Goal: Obtain resource: Download file/media

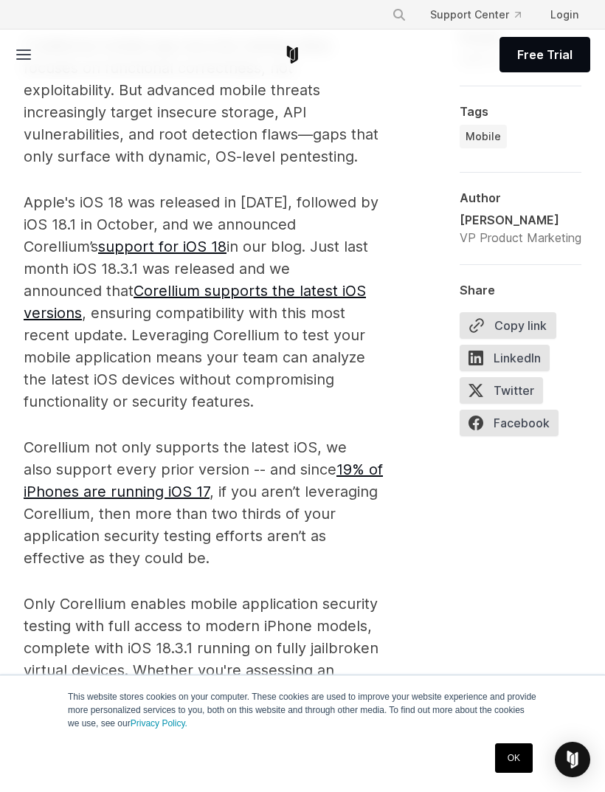
scroll to position [1261, 0]
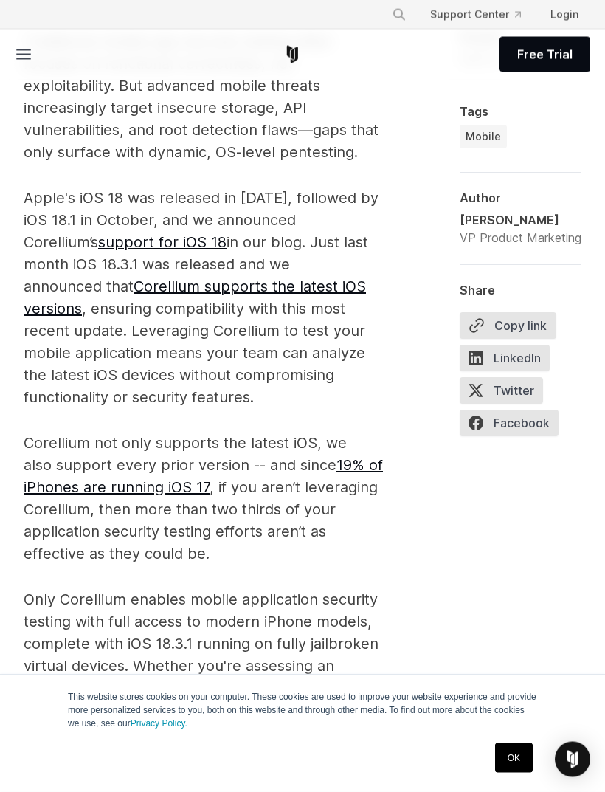
click at [312, 293] on link "Corellium supports the latest iOS versions" at bounding box center [195, 298] width 342 height 40
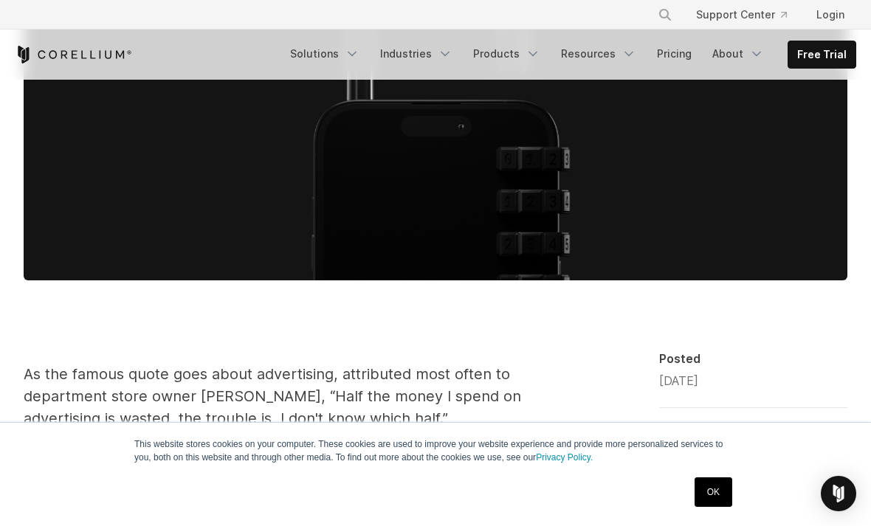
scroll to position [560, 0]
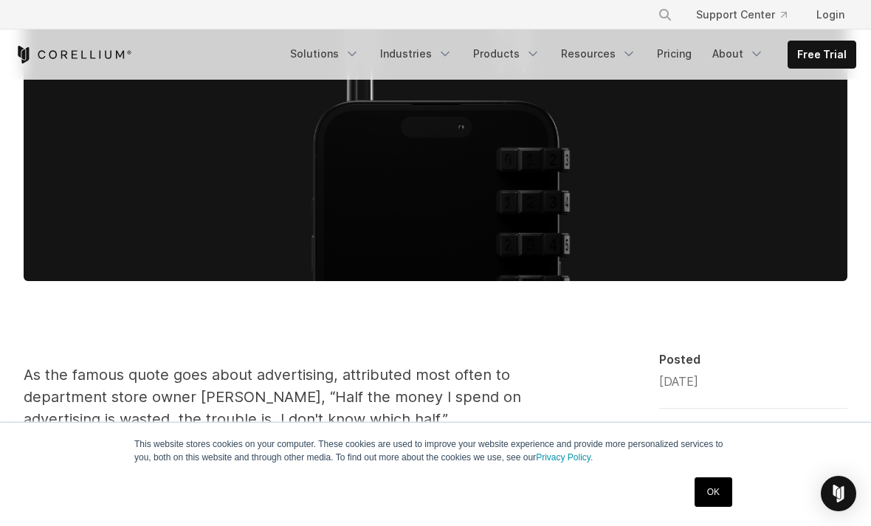
click at [604, 507] on link "OK" at bounding box center [713, 493] width 38 height 30
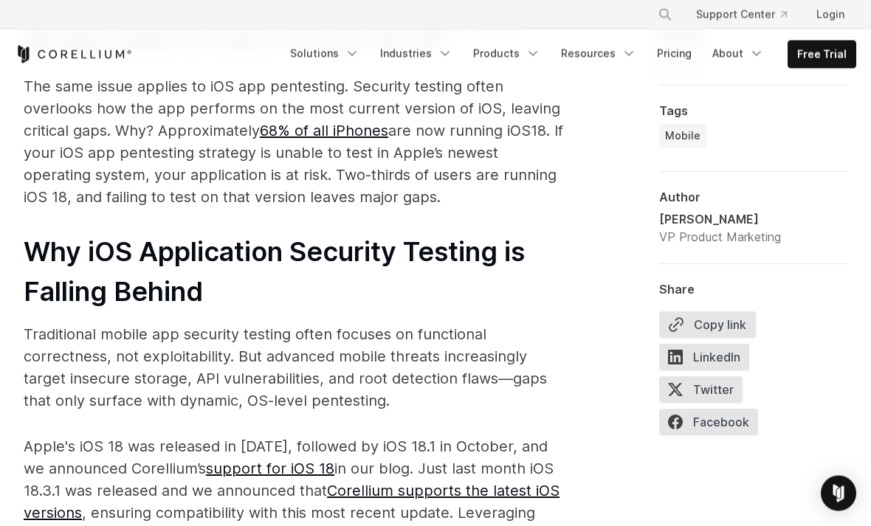
scroll to position [939, 0]
click at [320, 66] on link "Solutions" at bounding box center [324, 54] width 87 height 27
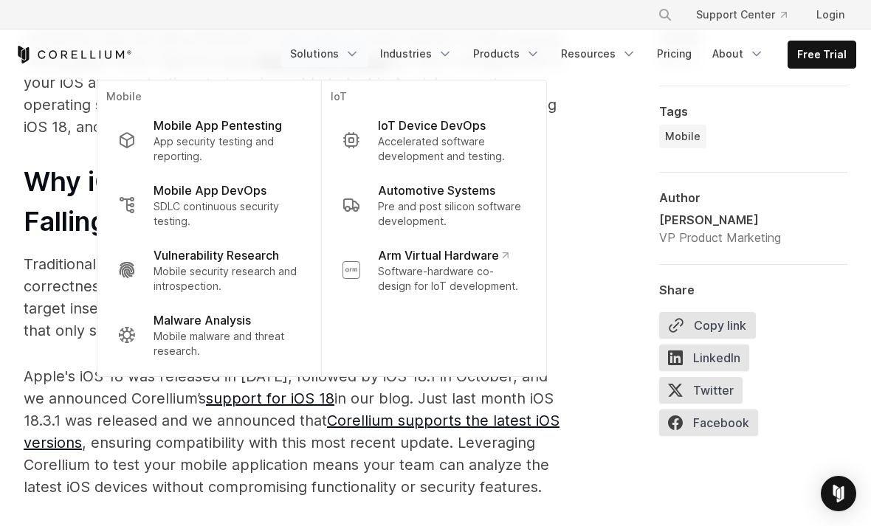
scroll to position [1007, 0]
click at [234, 270] on p "Mobile security research and introspection." at bounding box center [227, 279] width 147 height 30
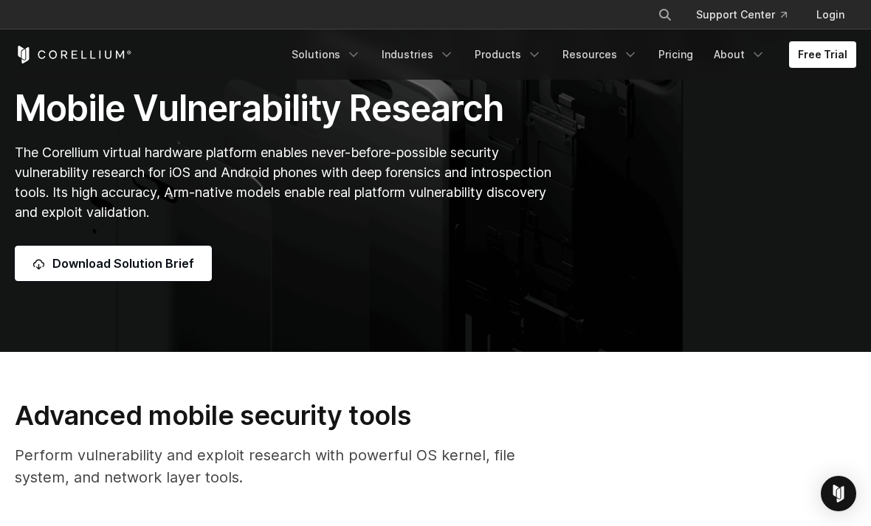
scroll to position [148, 0]
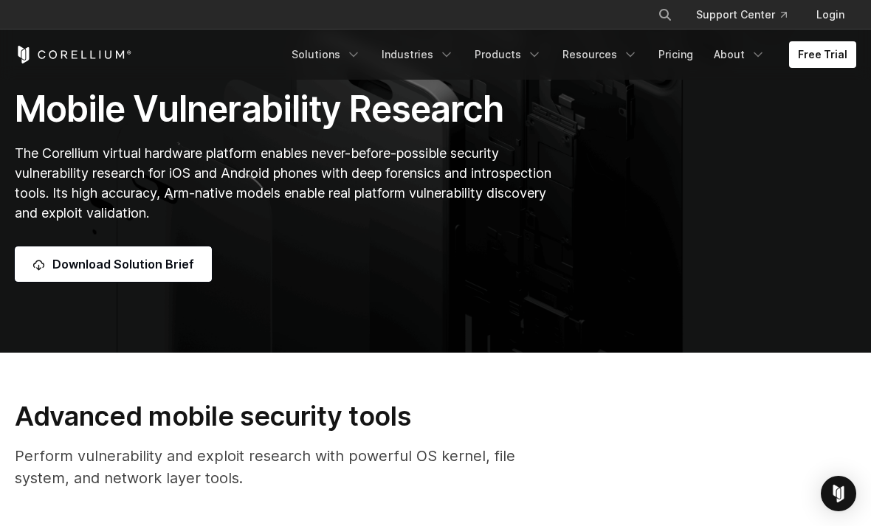
click at [839, 44] on link "Free Trial" at bounding box center [822, 54] width 67 height 27
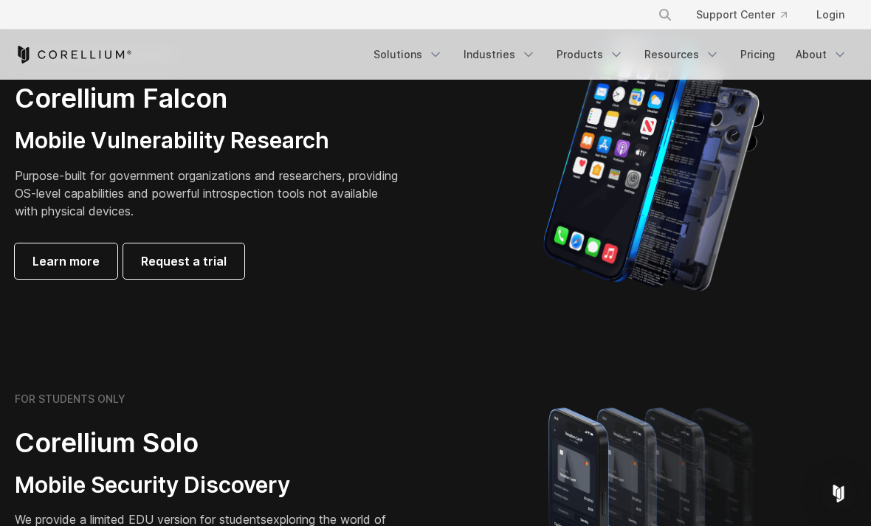
scroll to position [685, 0]
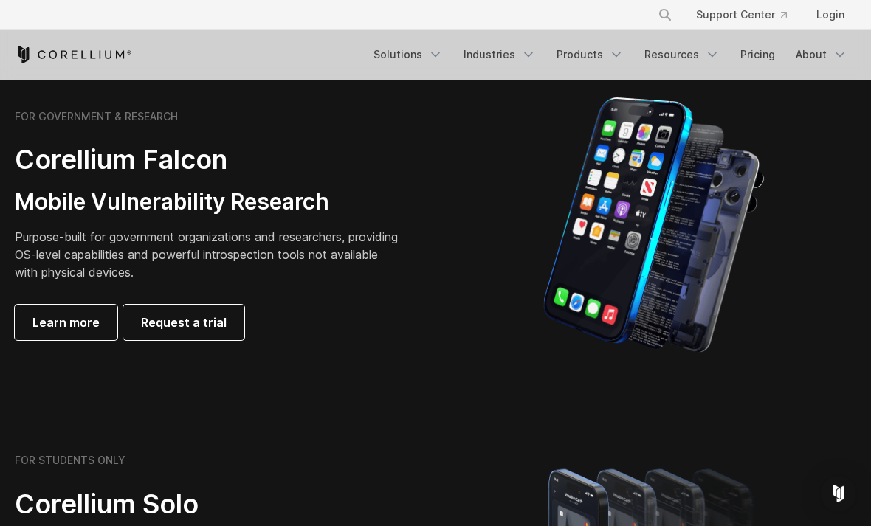
click at [821, 60] on link "About" at bounding box center [821, 54] width 69 height 27
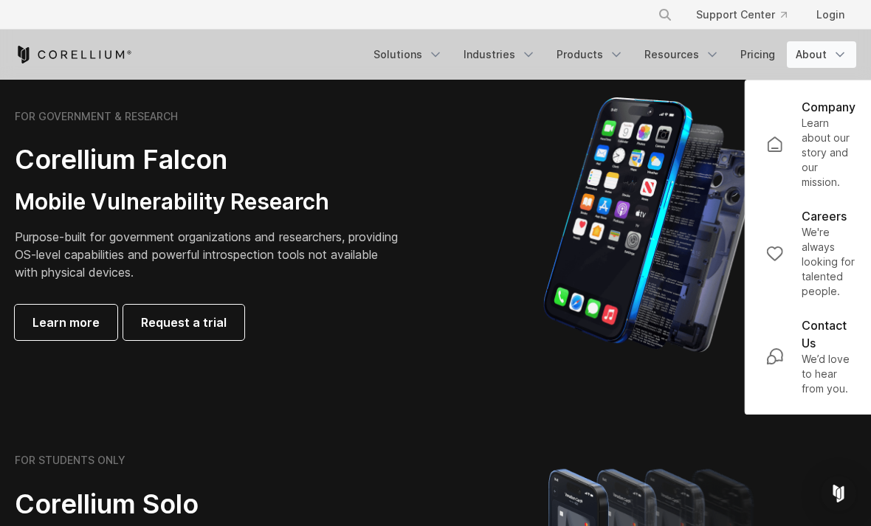
click at [750, 55] on link "Pricing" at bounding box center [757, 54] width 52 height 27
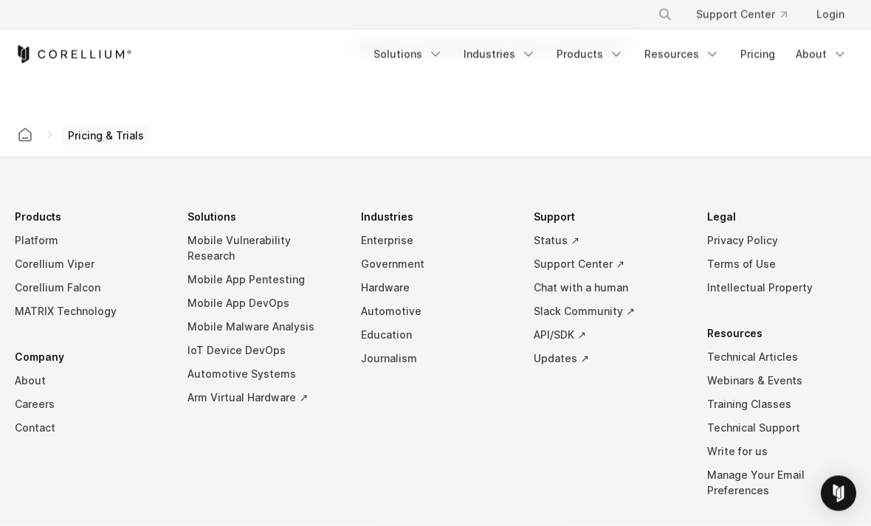
scroll to position [2592, 0]
click at [288, 314] on link "Mobile Malware Analysis" at bounding box center [261, 326] width 149 height 24
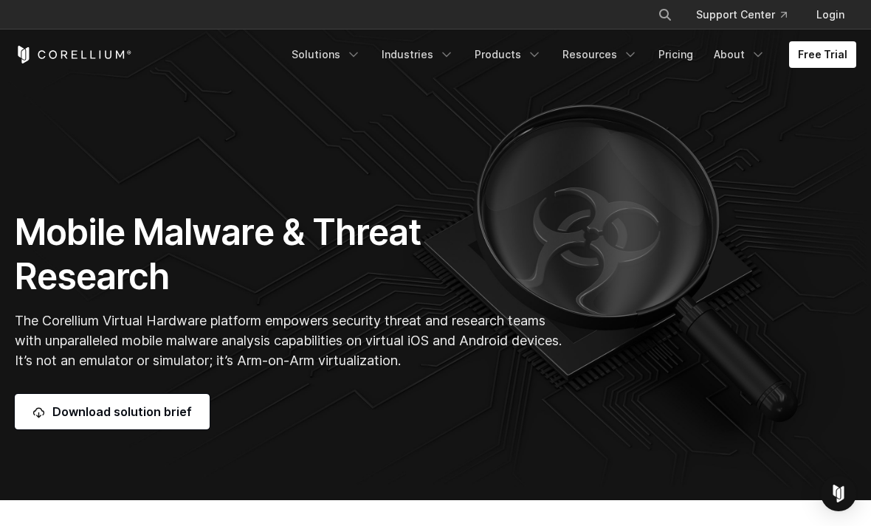
click at [168, 430] on link "Download solution brief" at bounding box center [112, 411] width 195 height 35
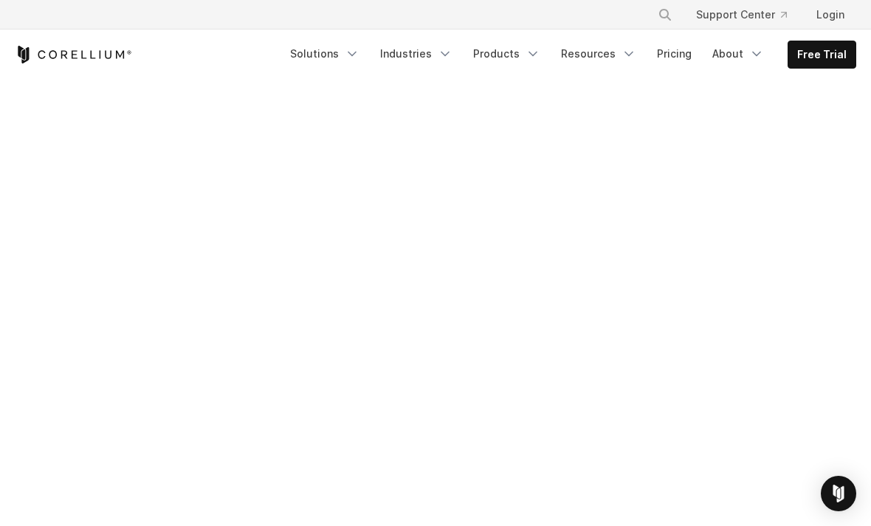
scroll to position [38, 0]
